Goal: Task Accomplishment & Management: Use online tool/utility

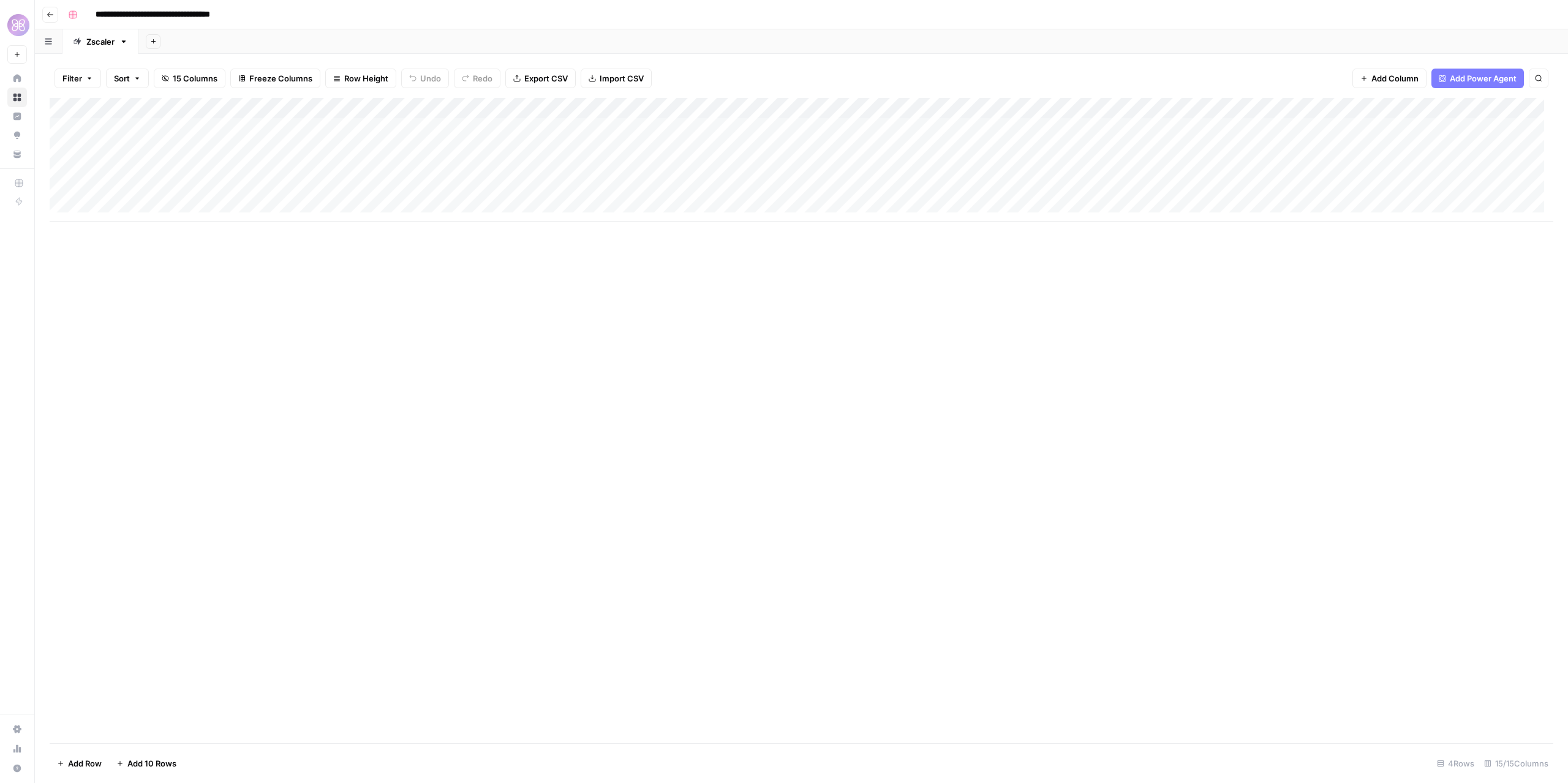
click at [55, 15] on button "Go back" at bounding box center [50, 15] width 16 height 16
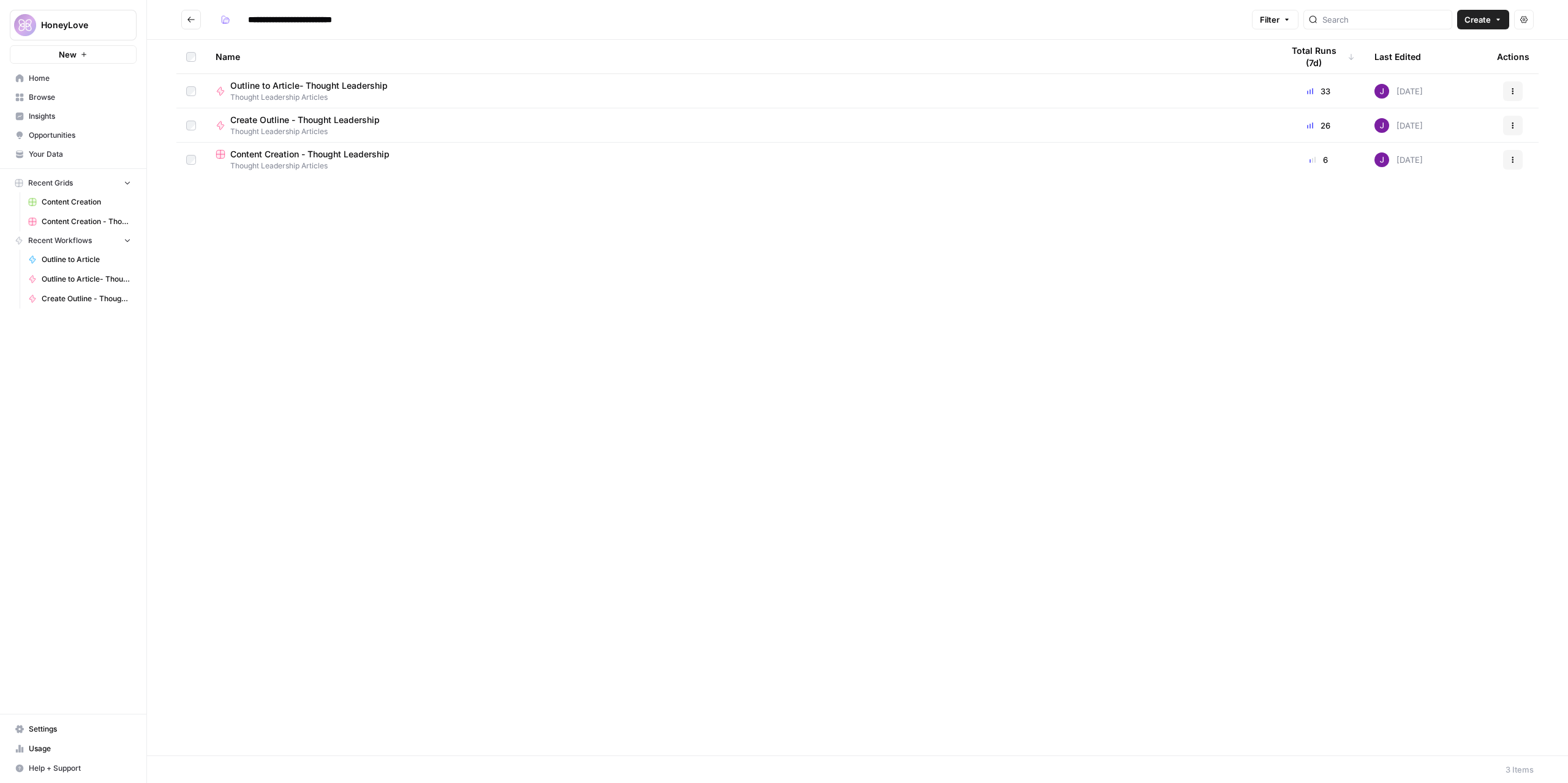
click at [192, 18] on icon "Go back" at bounding box center [191, 20] width 8 height 8
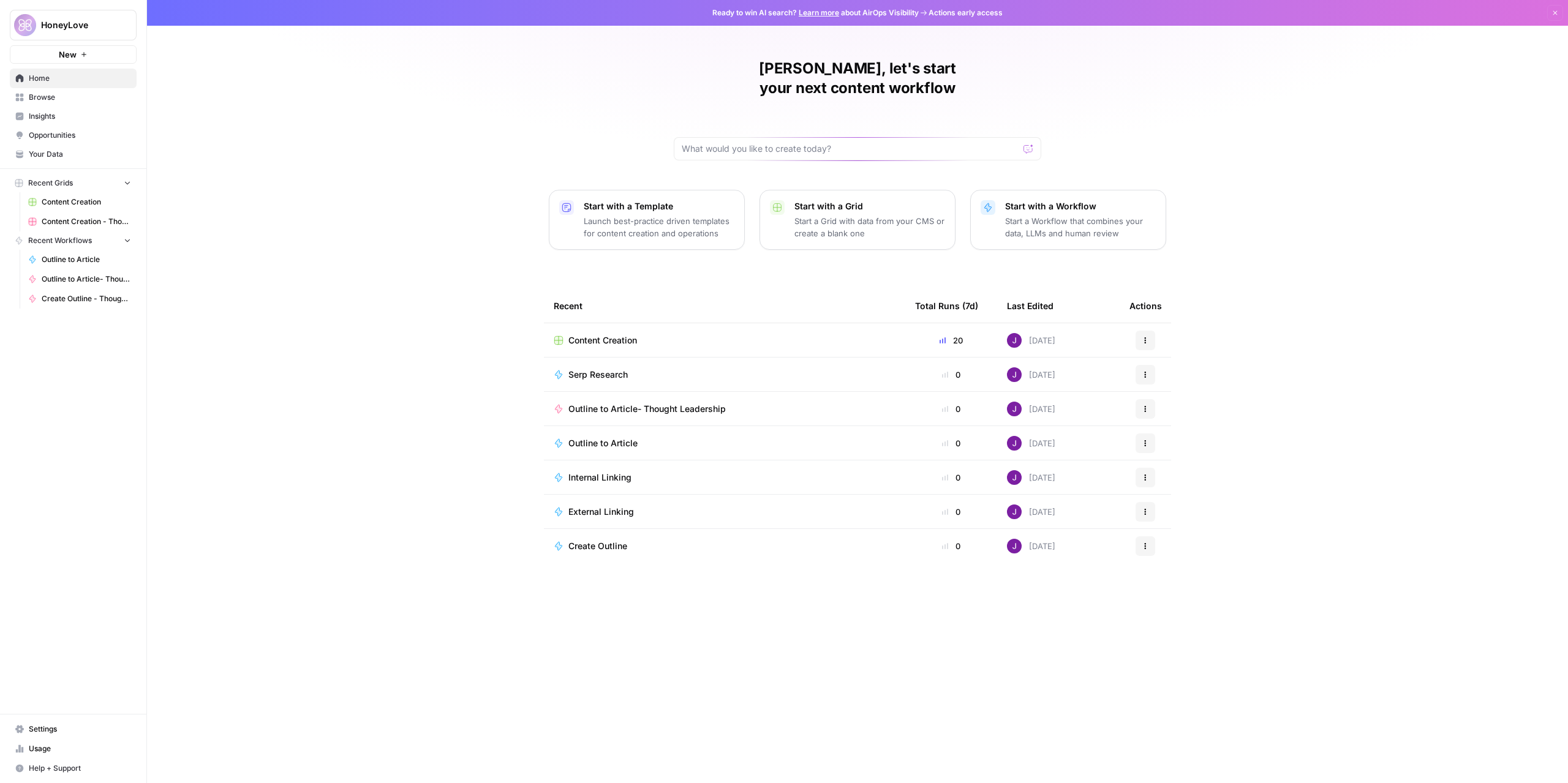
click at [620, 334] on span "Content Creation" at bounding box center [603, 340] width 69 height 13
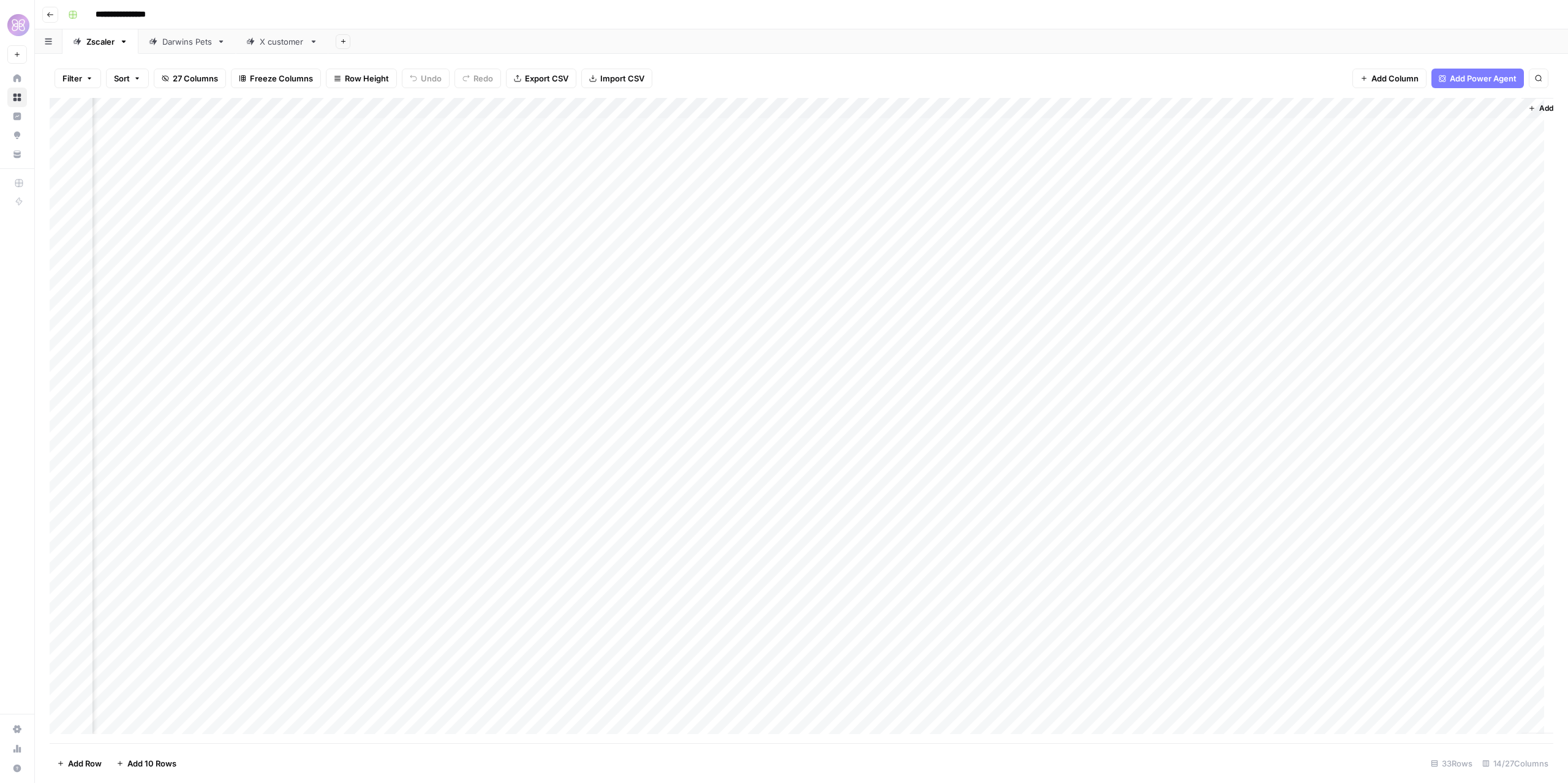
scroll to position [0, 596]
click at [1117, 108] on div "Add Column" at bounding box center [801, 421] width 1504 height 646
click at [677, 107] on div "Add Column" at bounding box center [801, 421] width 1504 height 646
click at [597, 220] on link "Edit Workflow" at bounding box center [614, 229] width 136 height 17
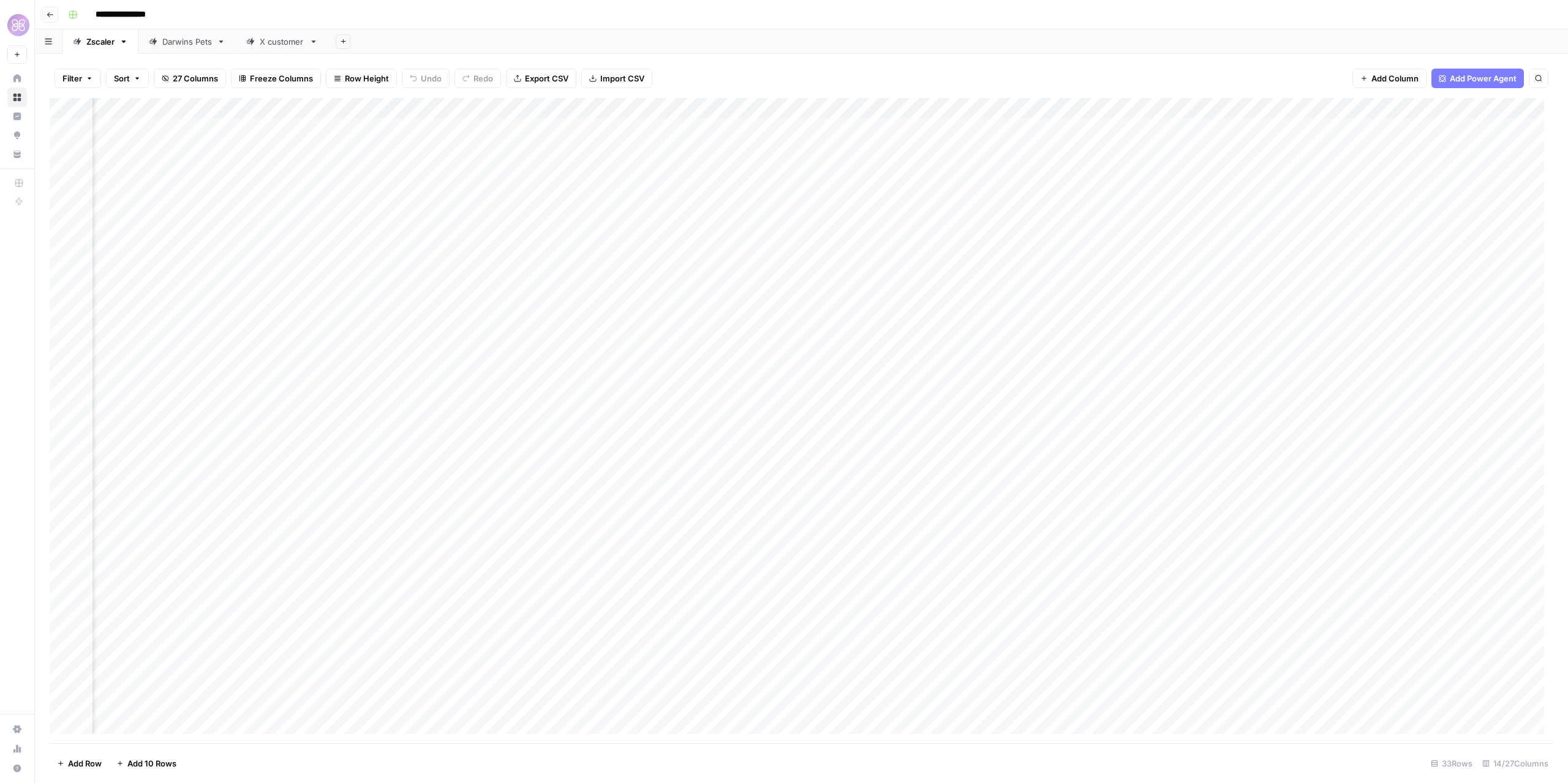
scroll to position [0, 77]
click at [480, 255] on div "Add Column" at bounding box center [801, 421] width 1504 height 646
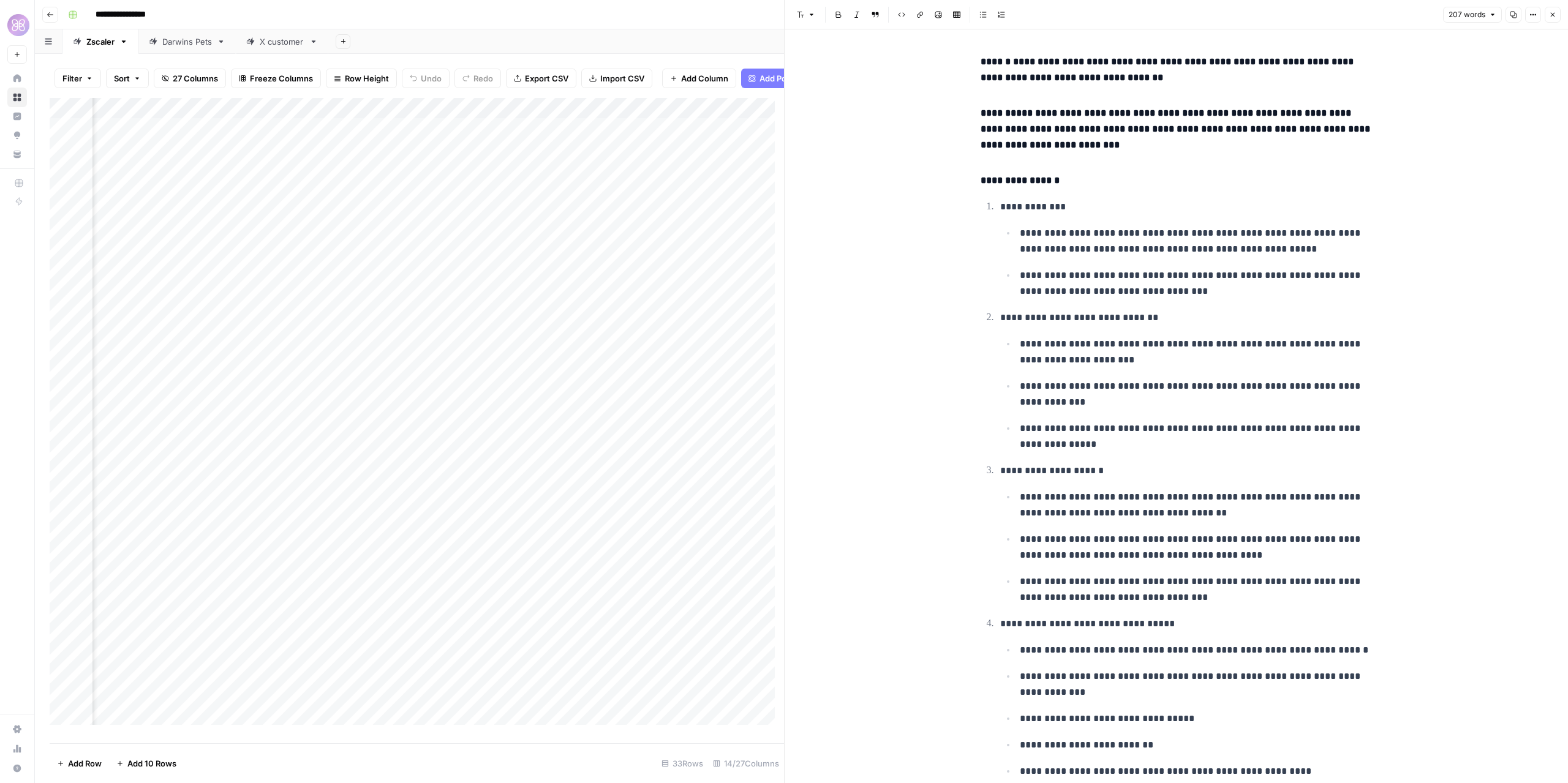
click at [1553, 14] on icon "button" at bounding box center [1553, 15] width 4 height 4
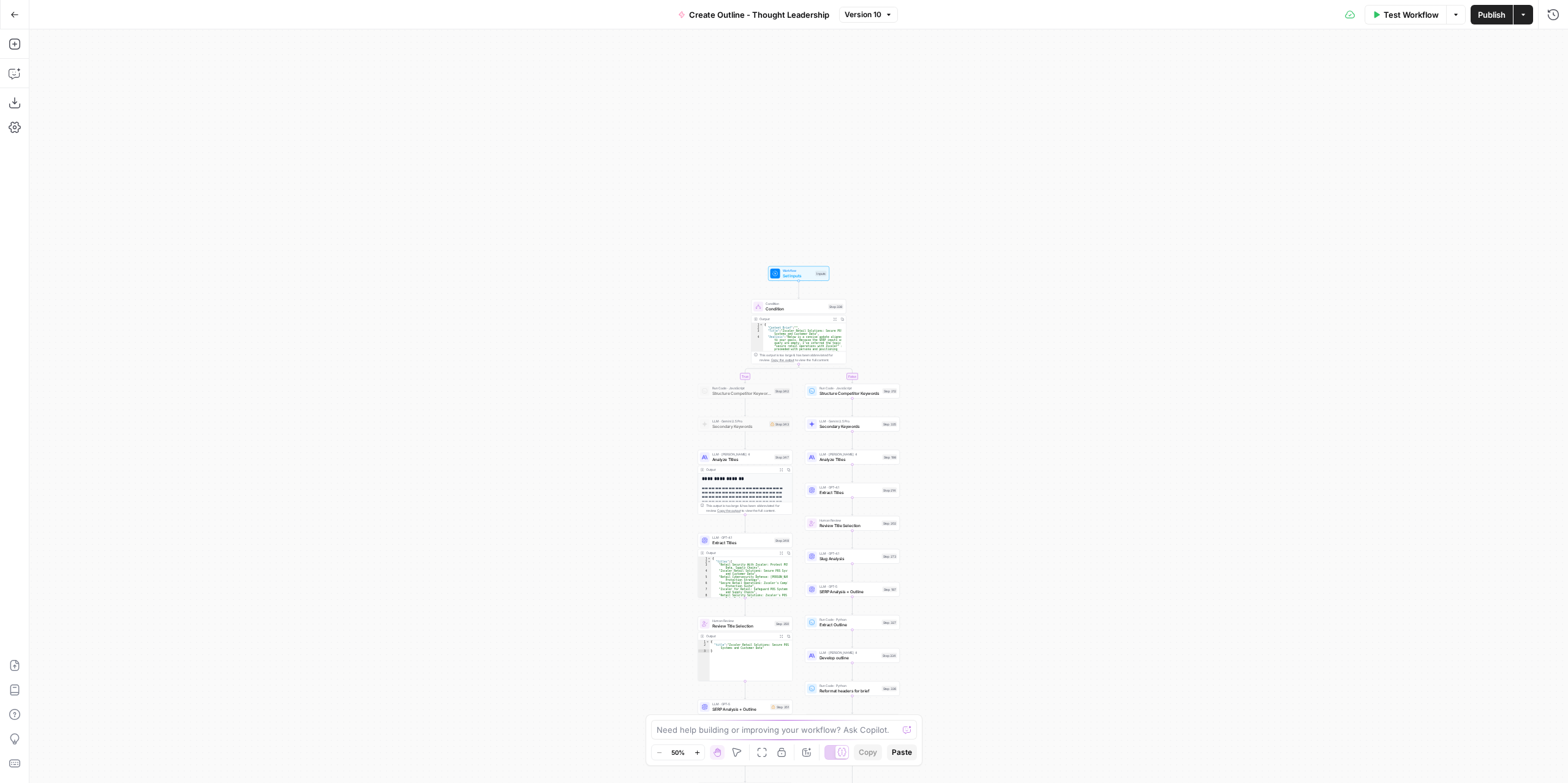
click at [928, 330] on div "true false Workflow Set Inputs Inputs Condition Condition Step 338 Output Expan…" at bounding box center [798, 406] width 1539 height 754
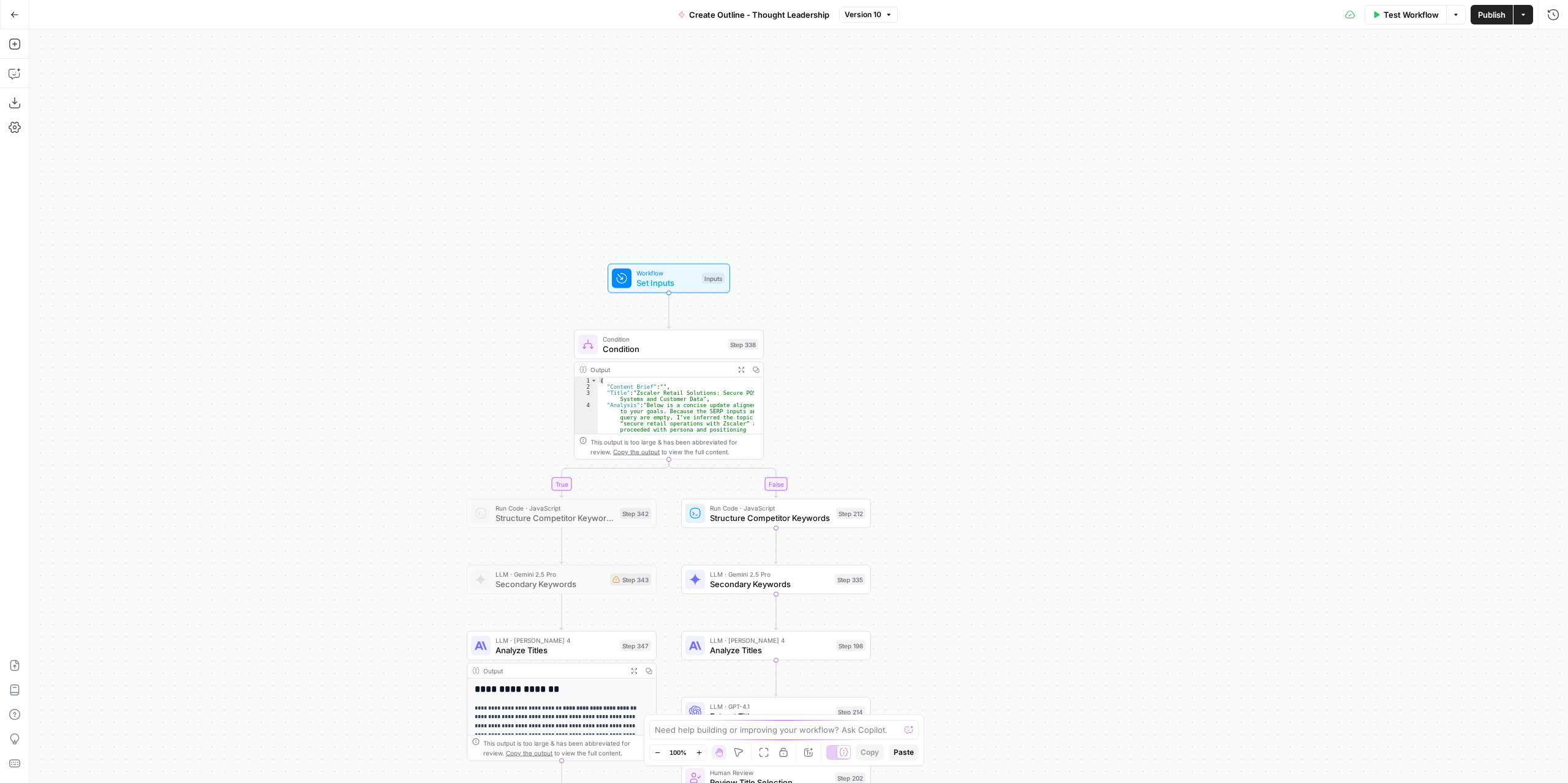
click at [691, 354] on span "Condition" at bounding box center [663, 350] width 120 height 13
